Goal: Information Seeking & Learning: Understand process/instructions

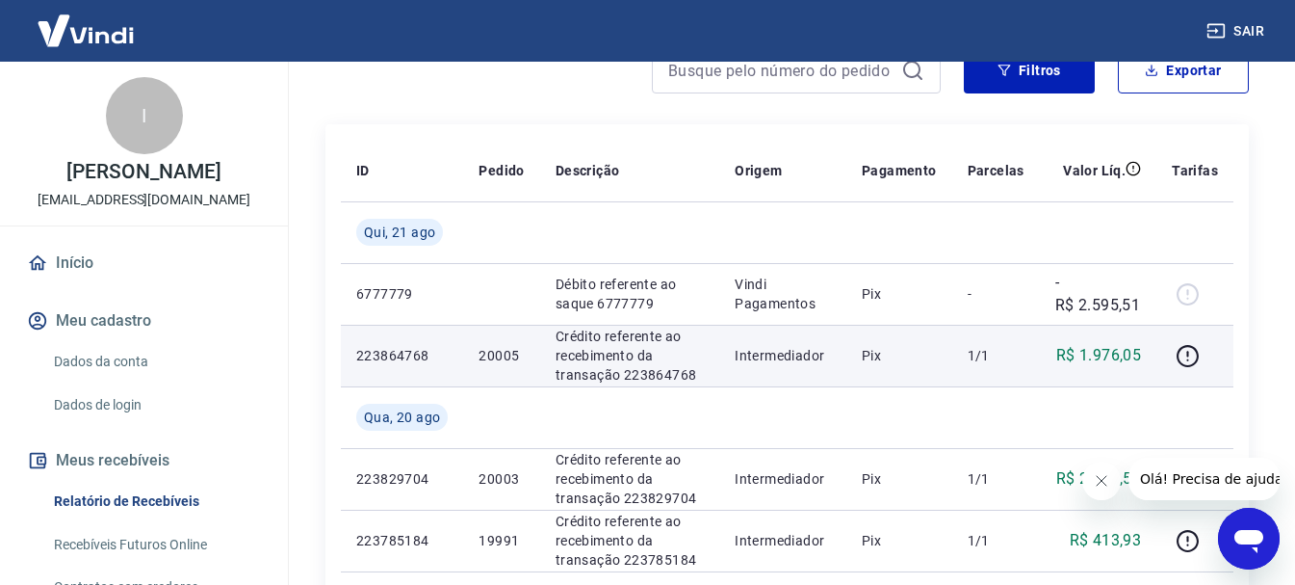
scroll to position [289, 0]
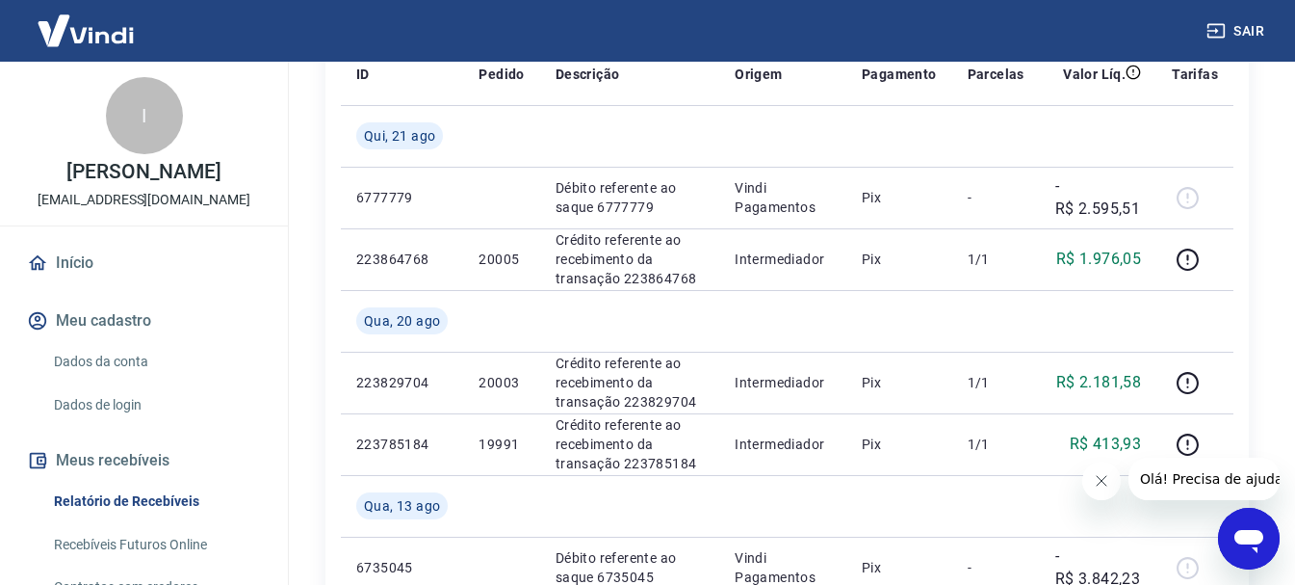
click at [1104, 485] on icon "Fechar mensagem da empresa" at bounding box center [1101, 480] width 15 height 15
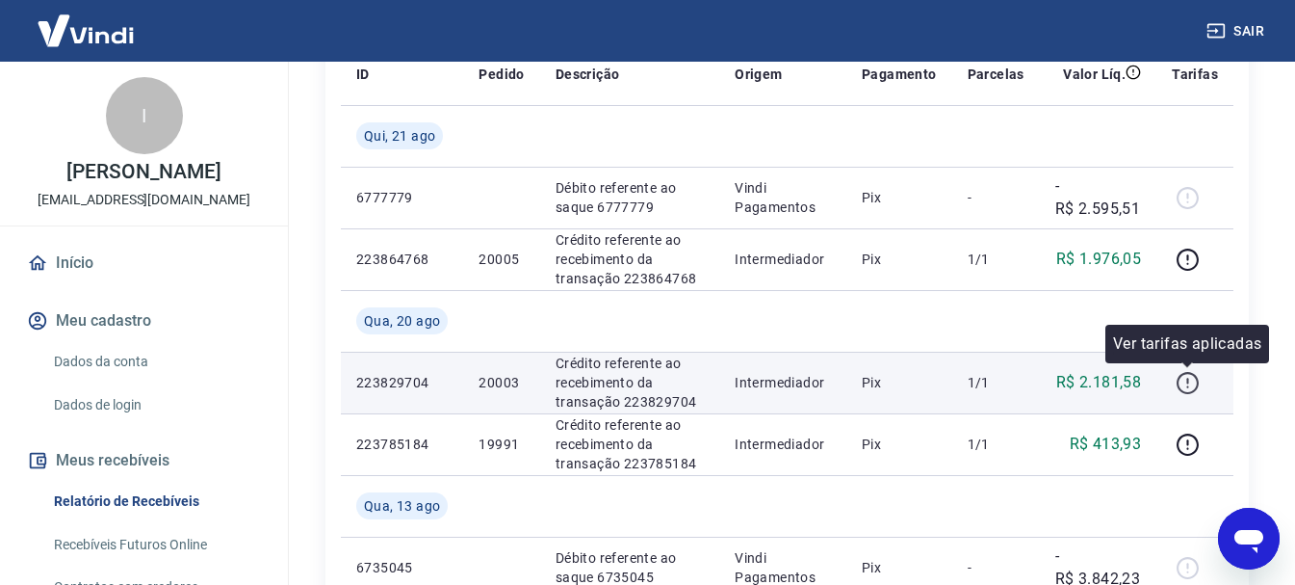
click at [1190, 378] on icon "button" at bounding box center [1188, 383] width 24 height 24
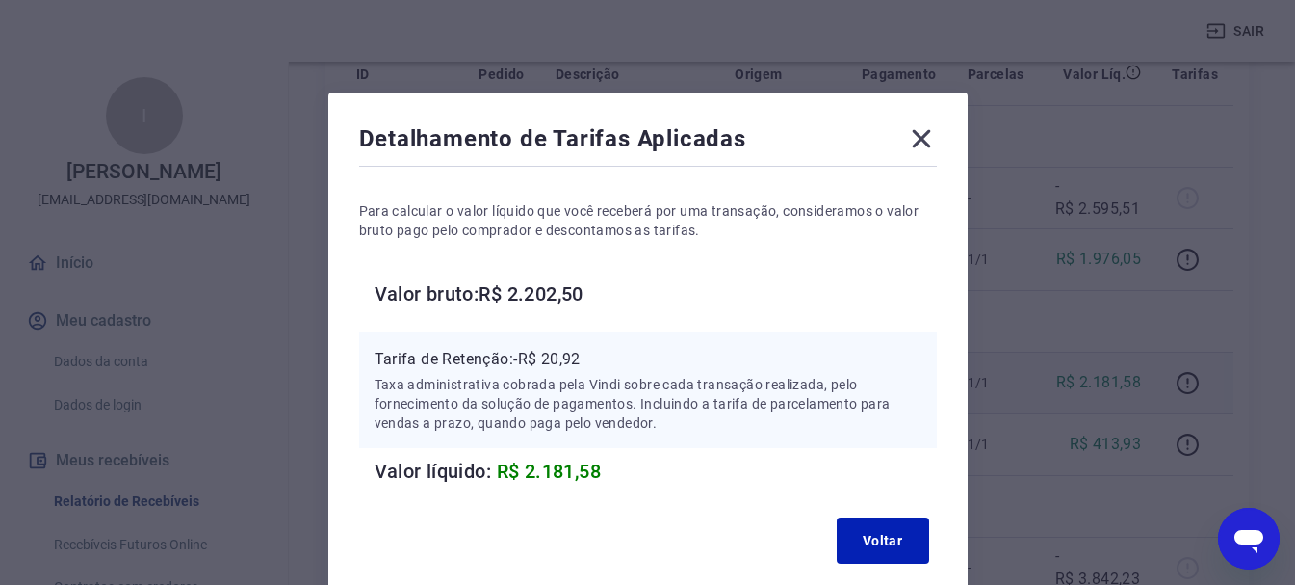
click at [917, 133] on icon at bounding box center [921, 139] width 18 height 18
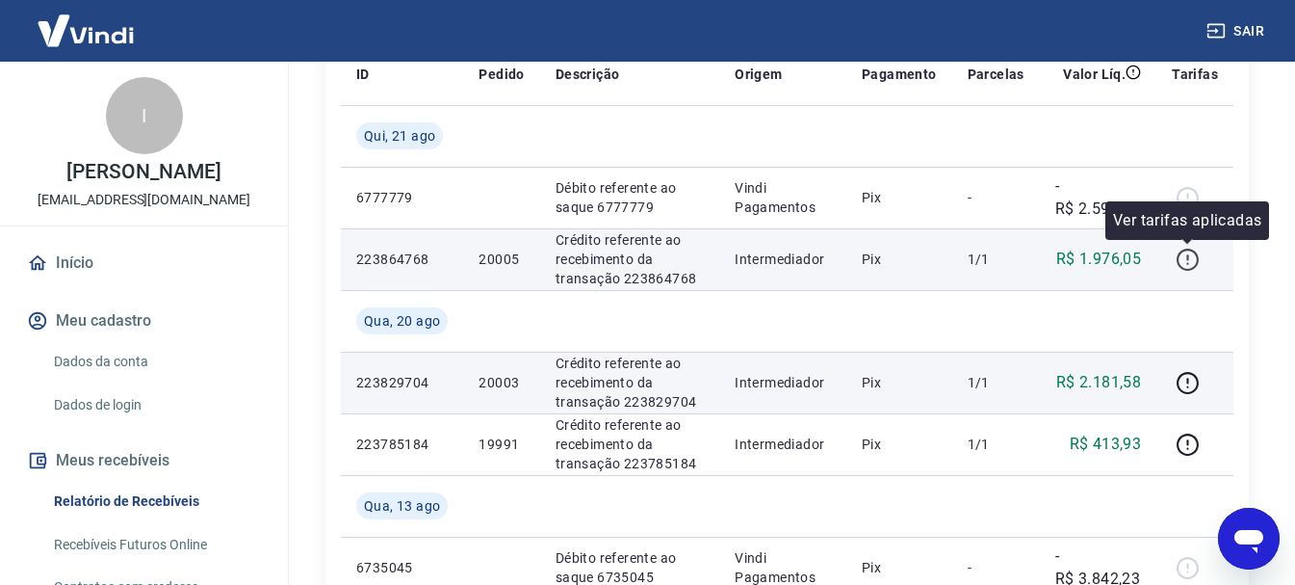
click at [1193, 259] on icon "button" at bounding box center [1188, 259] width 24 height 24
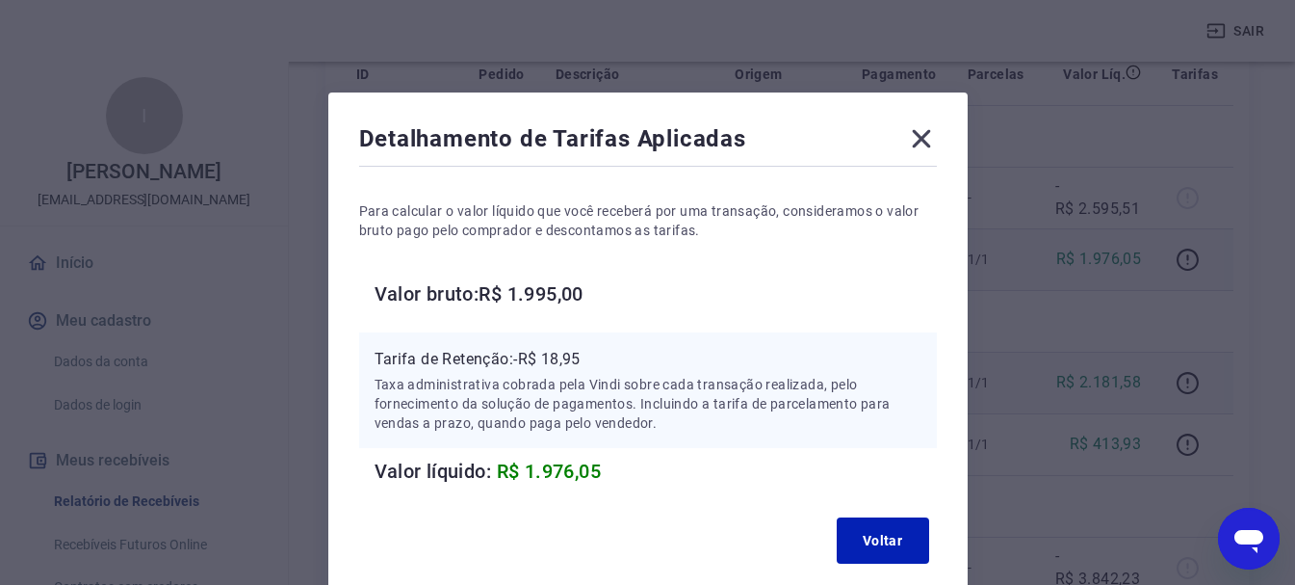
click at [921, 130] on icon at bounding box center [921, 138] width 31 height 31
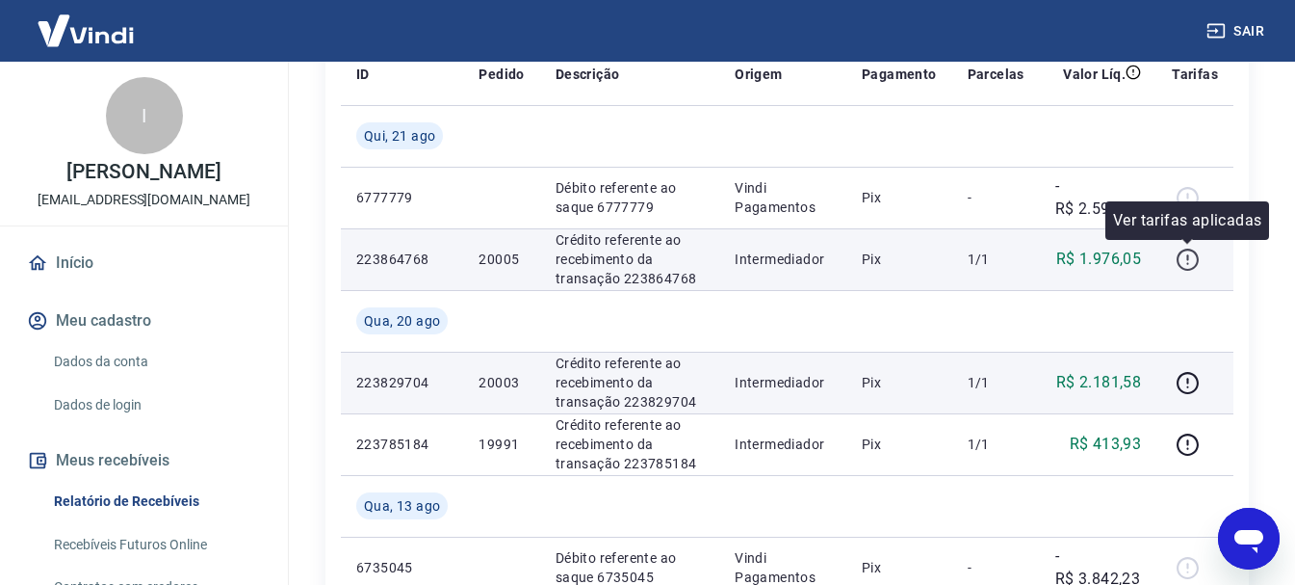
click at [1194, 261] on icon "button" at bounding box center [1188, 259] width 24 height 24
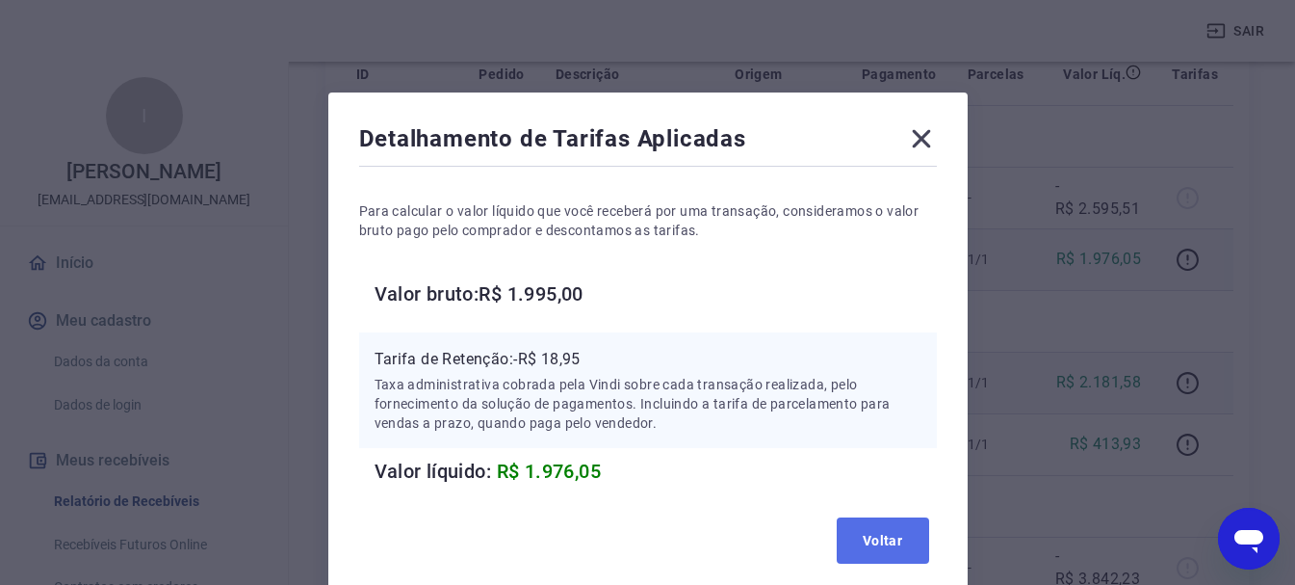
click at [898, 537] on button "Voltar" at bounding box center [883, 540] width 92 height 46
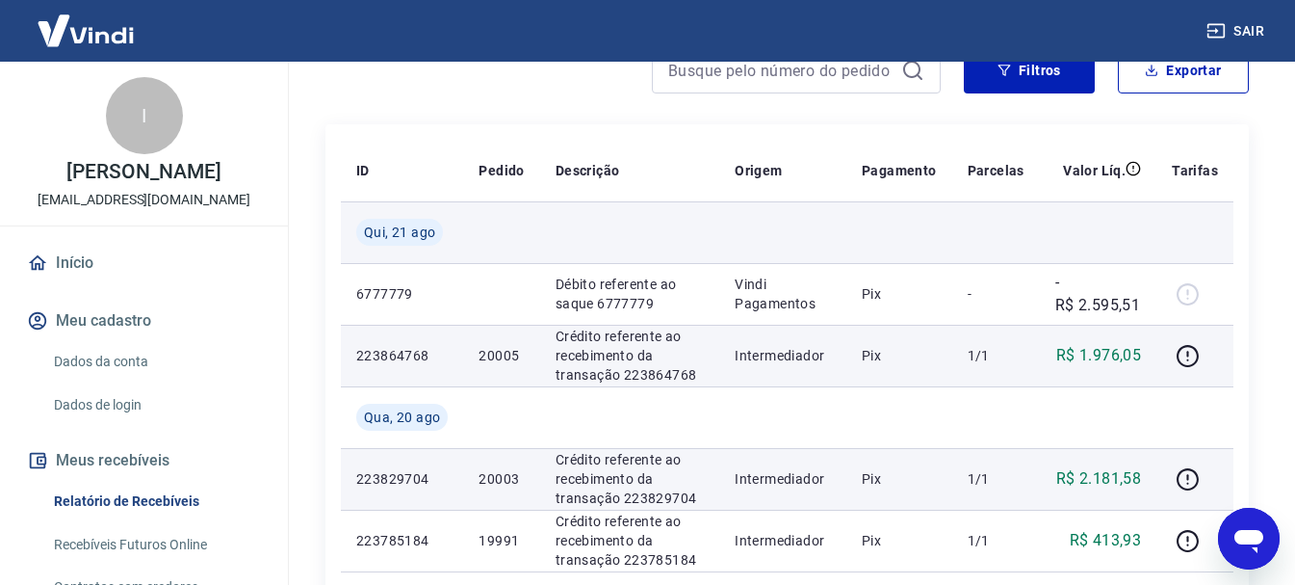
scroll to position [0, 0]
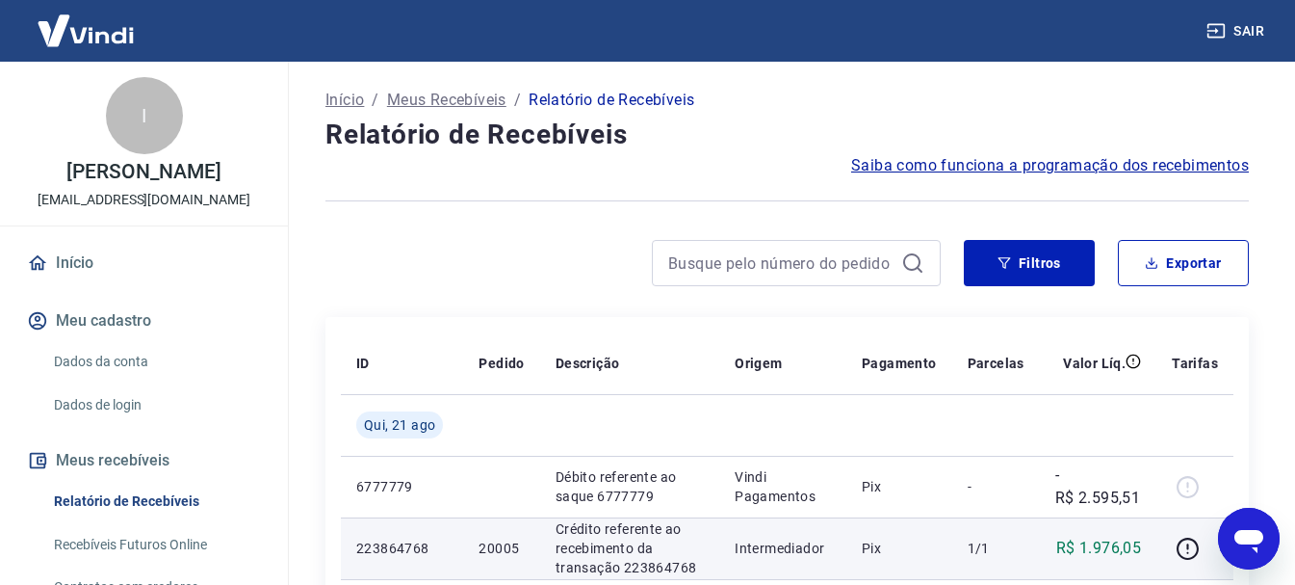
click at [996, 158] on span "Saiba como funciona a programação dos recebimentos" at bounding box center [1050, 165] width 398 height 23
